Goal: Information Seeking & Learning: Learn about a topic

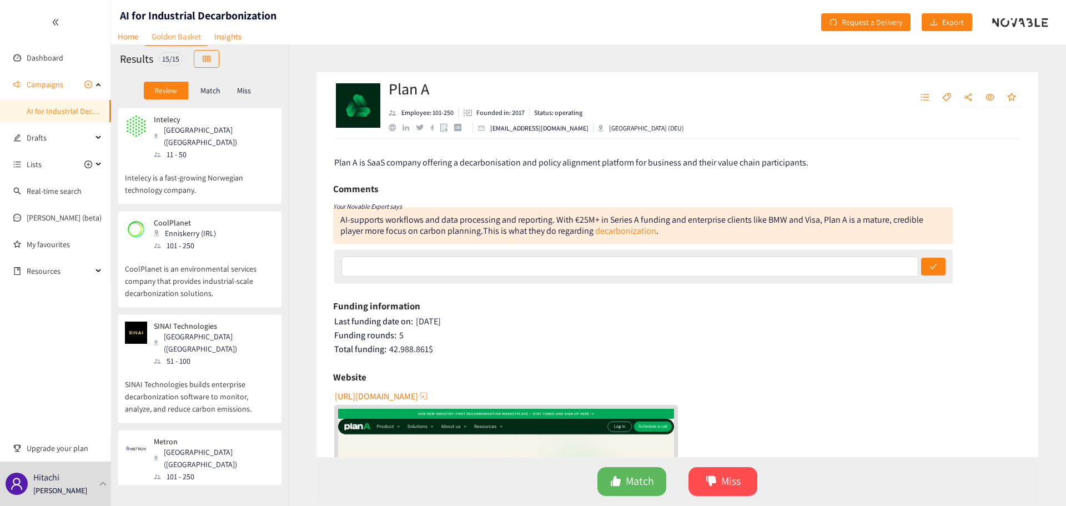
scroll to position [296, 0]
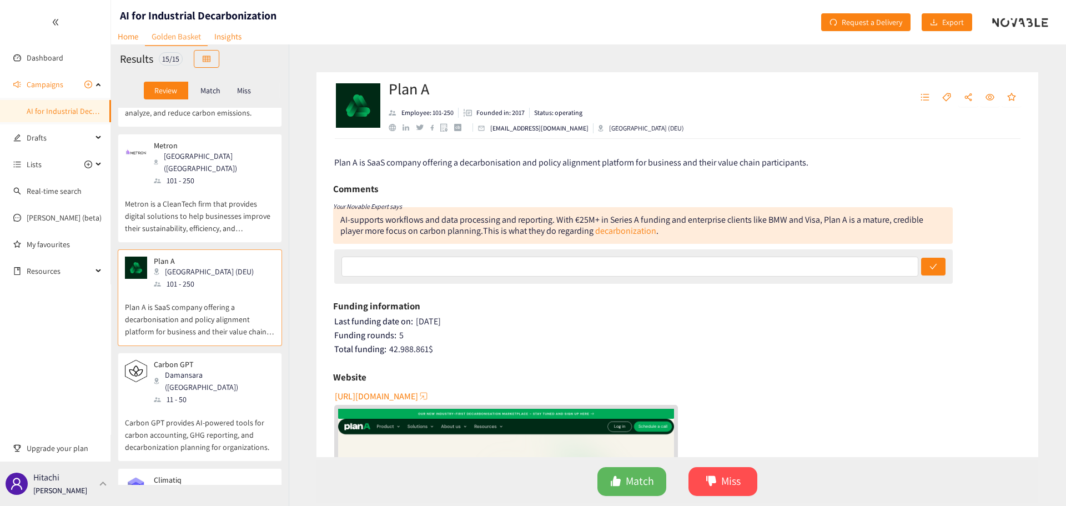
click at [93, 385] on div "[PERSON_NAME]" at bounding box center [55, 483] width 111 height 44
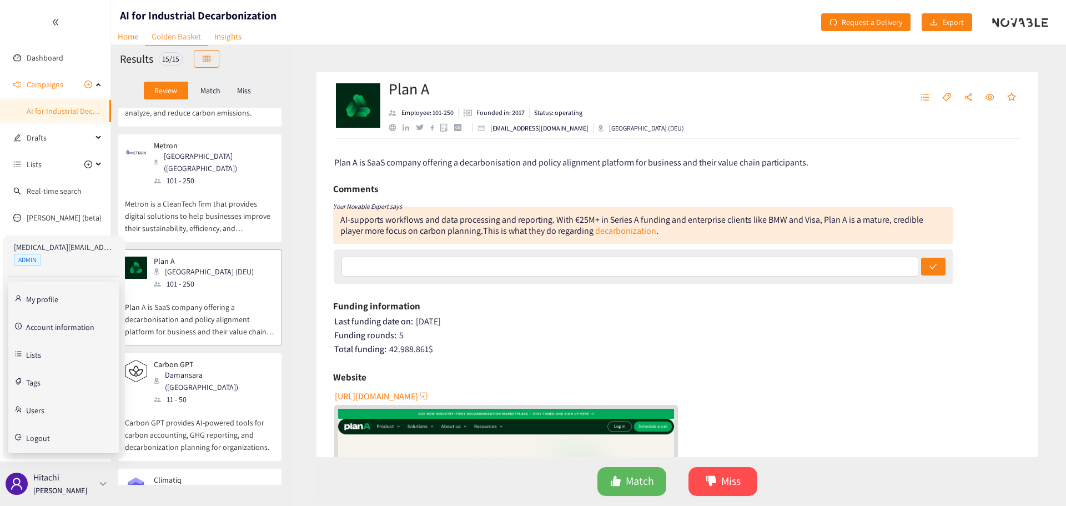
click at [93, 385] on div "[PERSON_NAME]" at bounding box center [55, 483] width 111 height 44
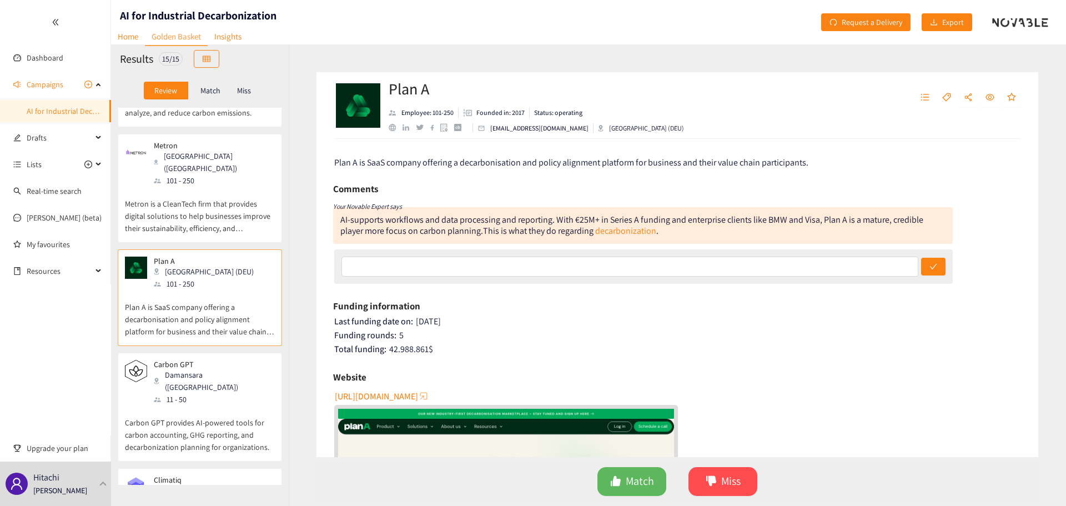
click at [197, 385] on p "Carbon GPT provides AI-powered tools for carbon accounting, GHG reporting, and …" at bounding box center [200, 429] width 150 height 48
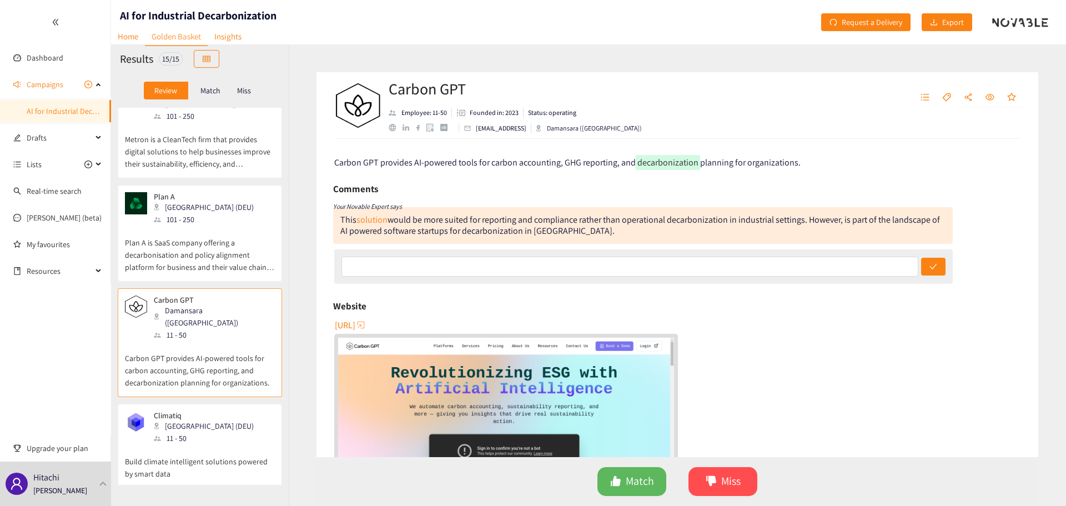
scroll to position [444, 0]
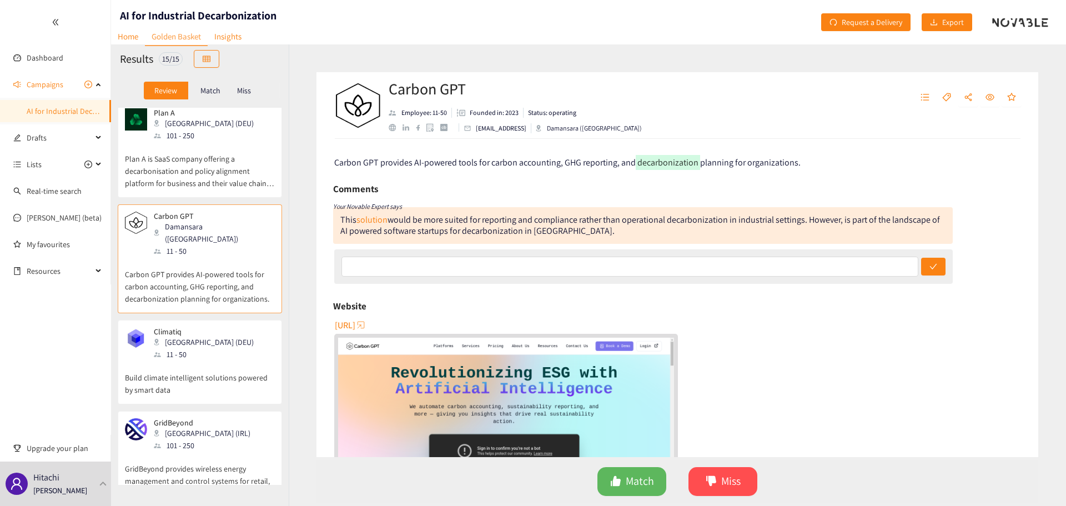
click at [249, 360] on p "Build climate intelligent solutions powered by smart data" at bounding box center [200, 378] width 150 height 36
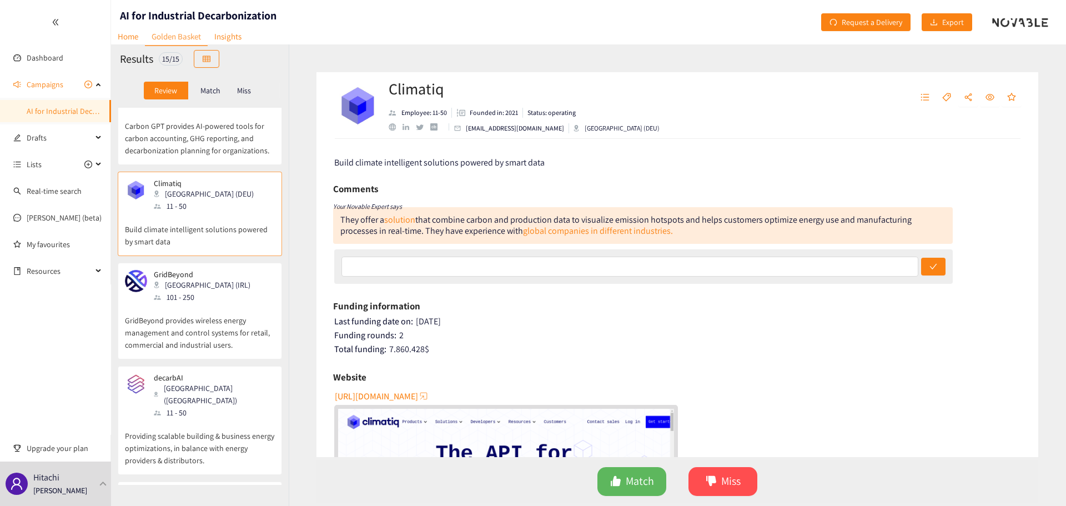
scroll to position [518, 0]
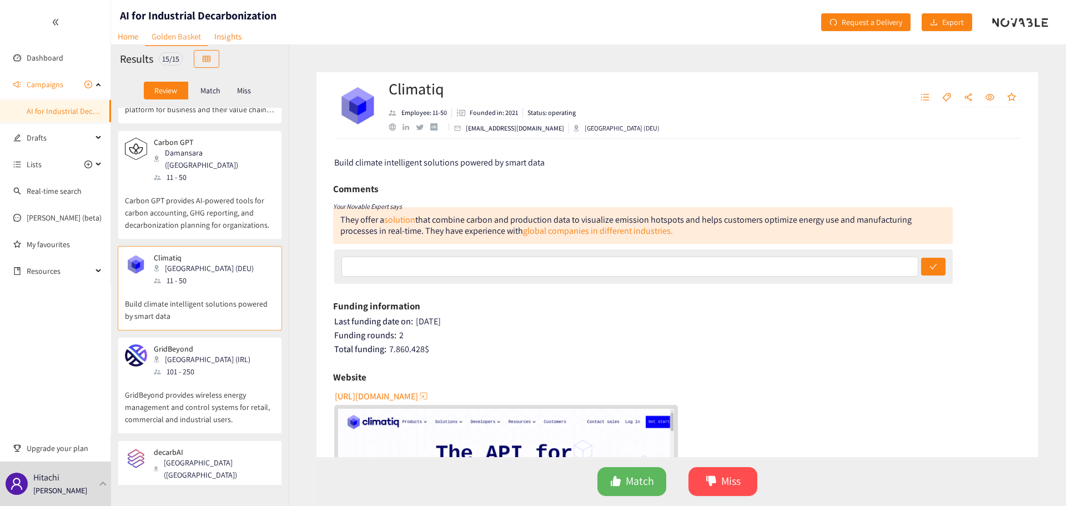
click at [245, 378] on p "GridBeyond provides wireless energy management and control systems for retail, …" at bounding box center [200, 402] width 150 height 48
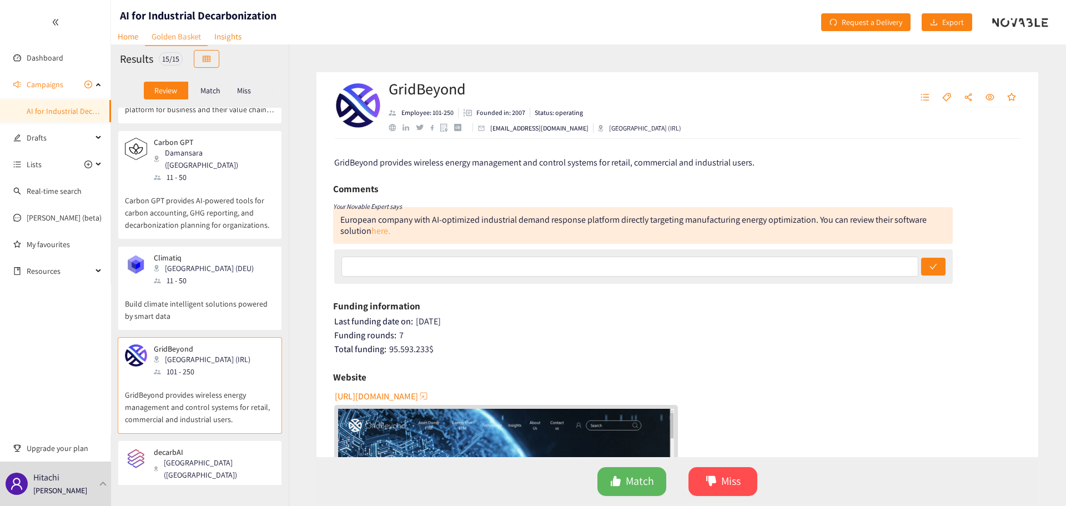
click at [382, 226] on link "here." at bounding box center [380, 231] width 19 height 12
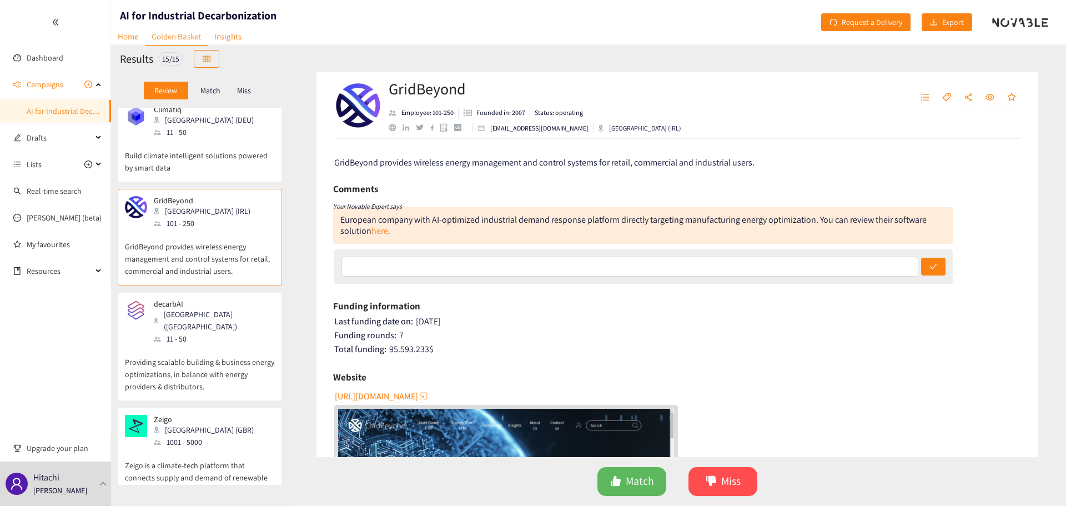
click at [190, 345] on p "Providing scalable building & business energy optimizations, in balance with en…" at bounding box center [200, 369] width 150 height 48
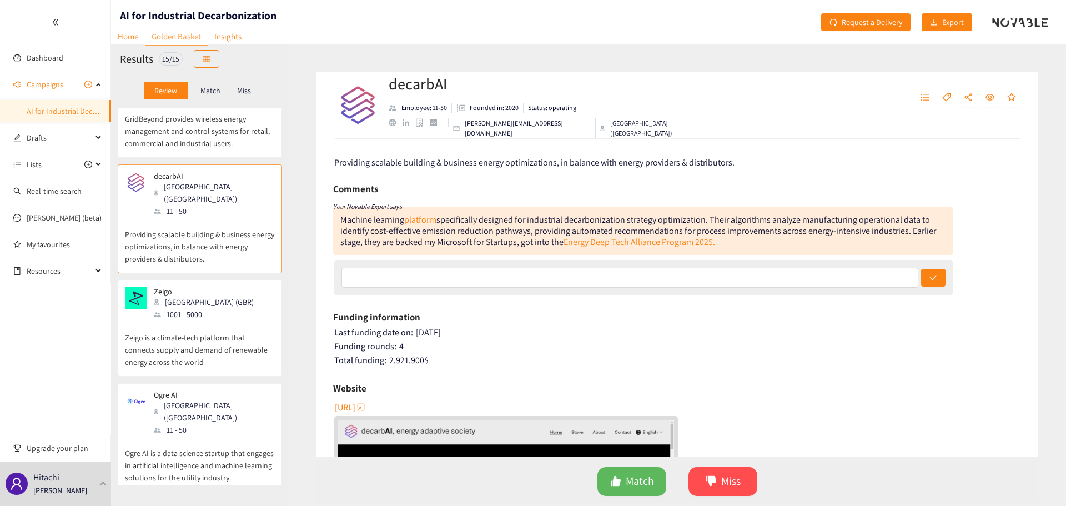
scroll to position [888, 0]
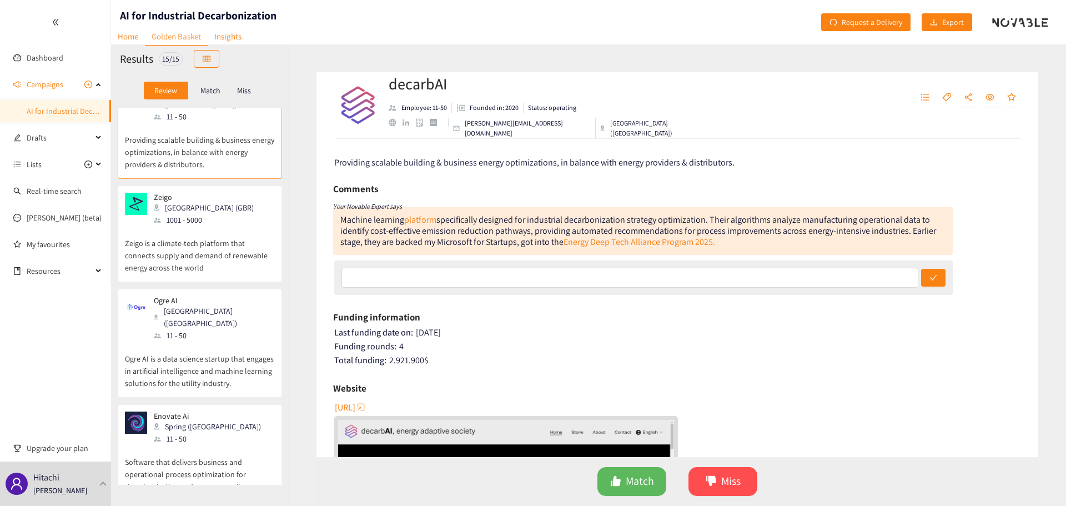
click at [226, 226] on p "Zeigo is a climate-tech platform that connects supply and demand of renewable e…" at bounding box center [200, 250] width 150 height 48
